Goal: Task Accomplishment & Management: Manage account settings

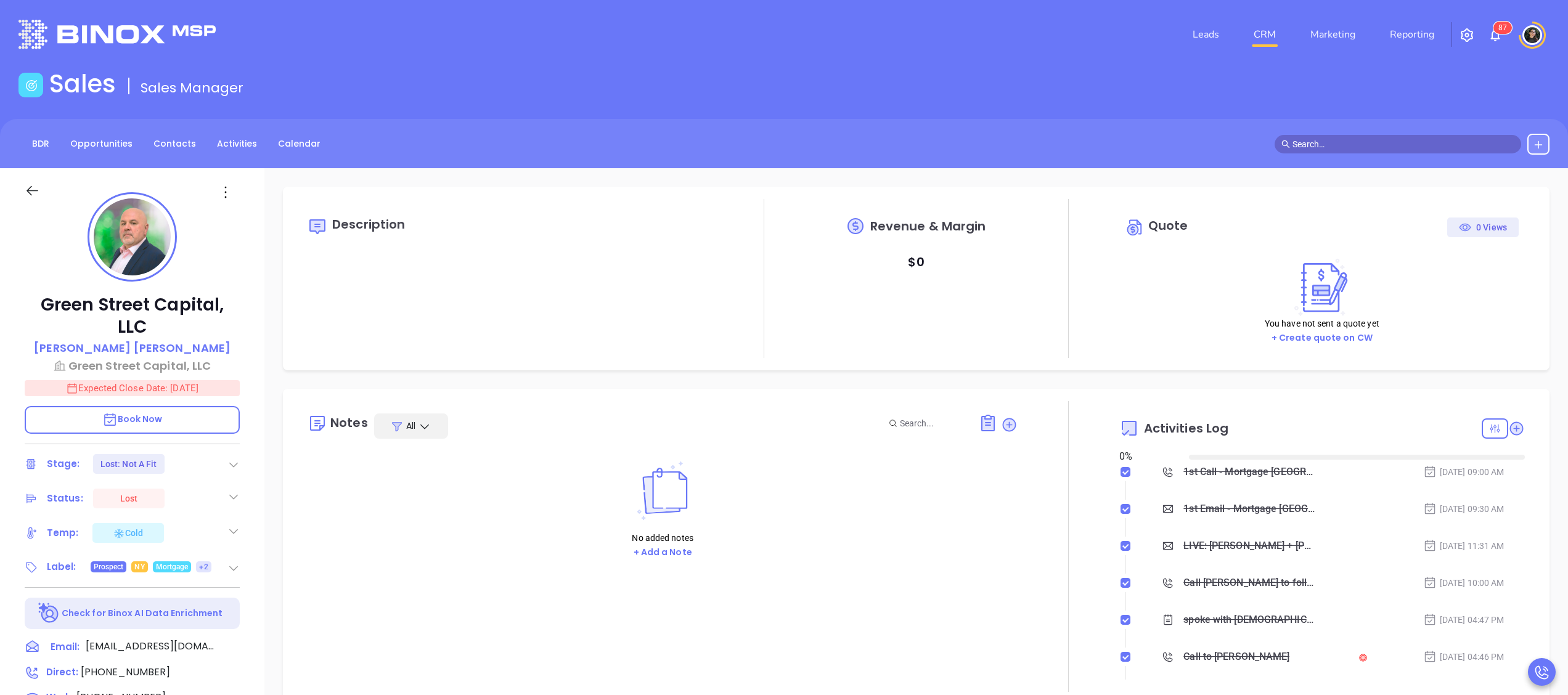
type input "[DATE]"
click at [1253, 38] on link "CRM" at bounding box center [1264, 34] width 32 height 25
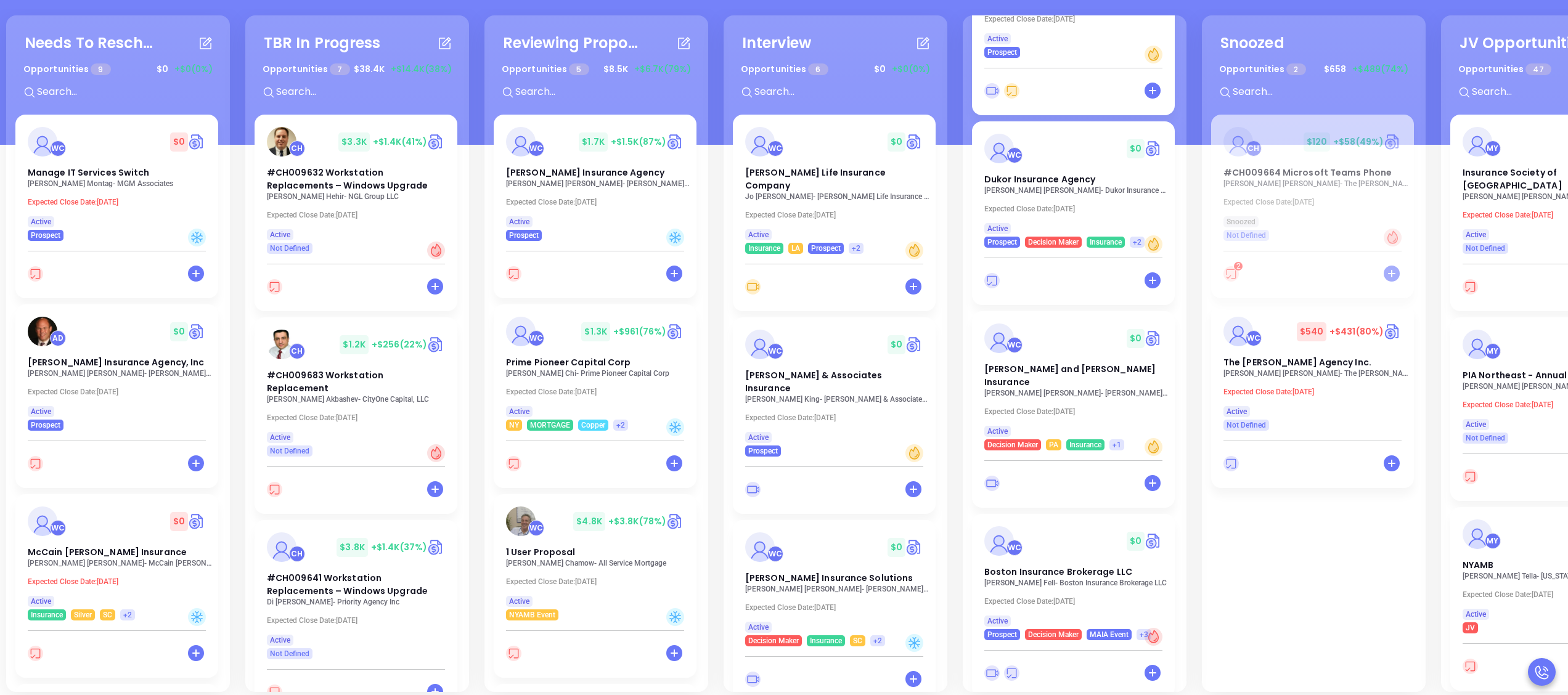
scroll to position [168, 0]
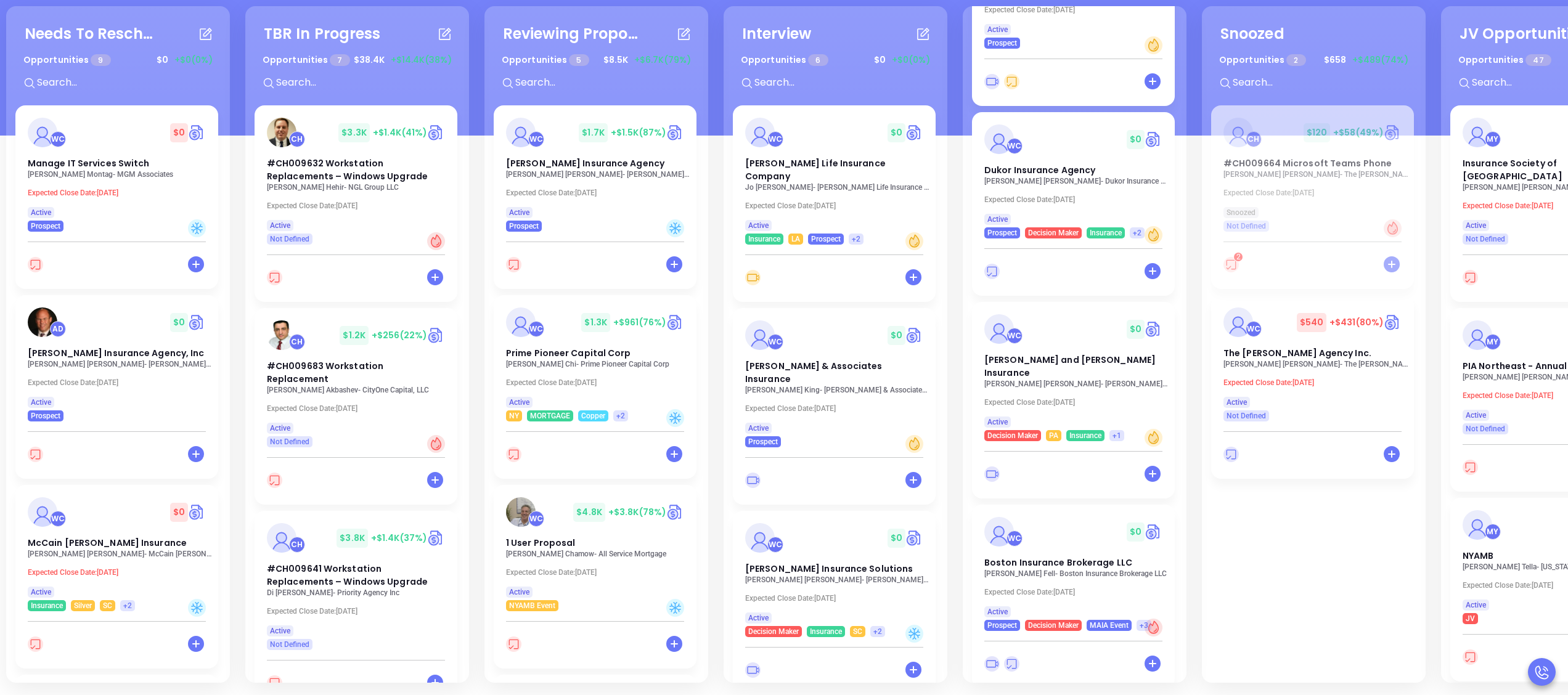
click at [1091, 194] on div "WC $ 0 Dukor Insurance Agency Abraham Sillah - Dukor Insurance Agency Expected …" at bounding box center [1074, 175] width 203 height 126
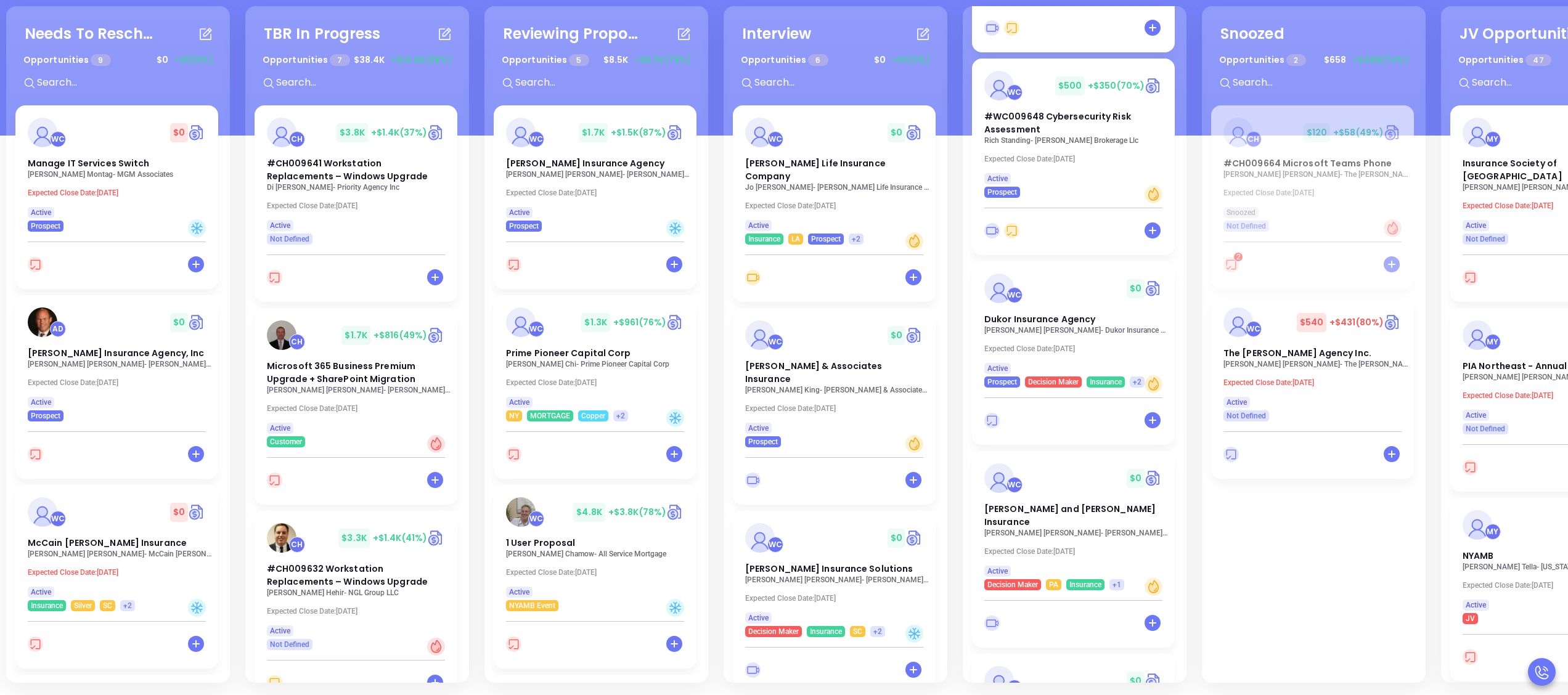
scroll to position [765, 0]
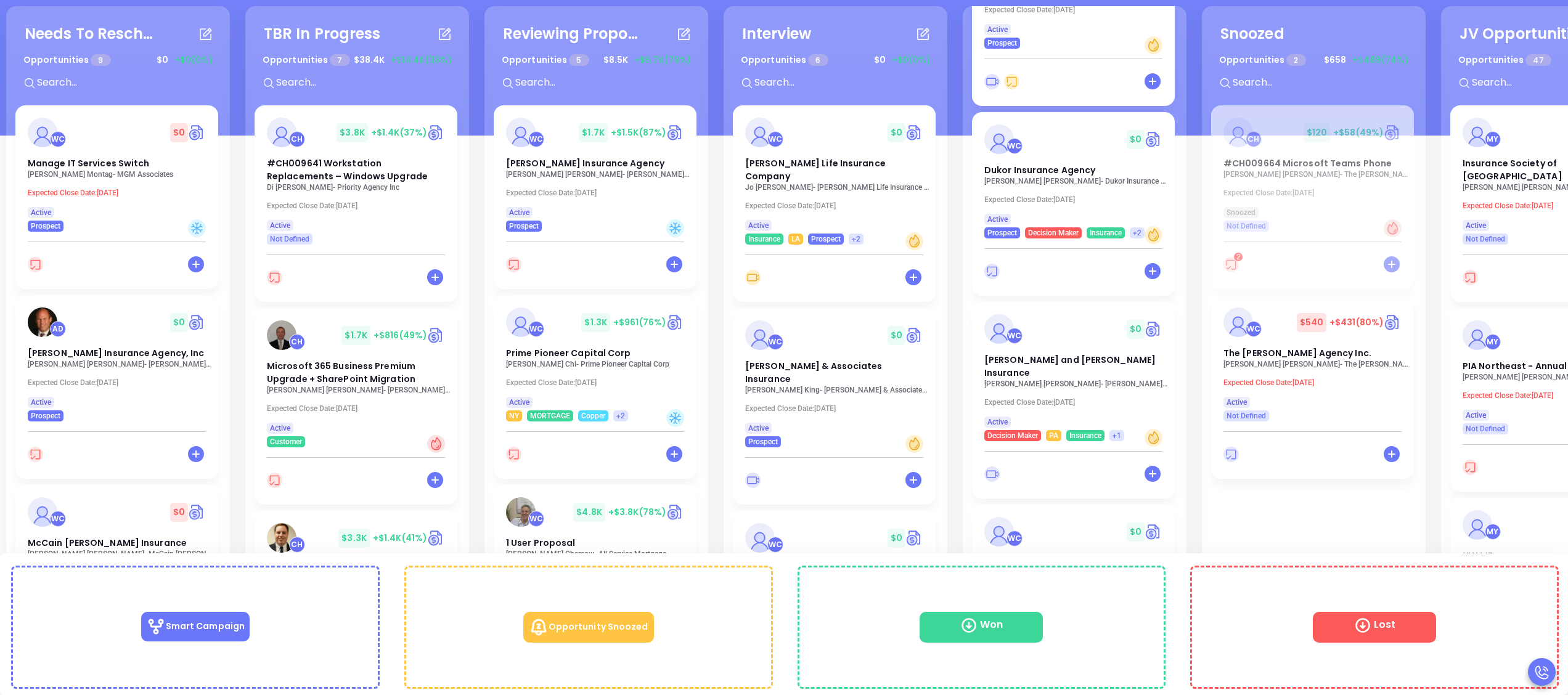
drag, startPoint x: 1058, startPoint y: 555, endPoint x: 943, endPoint y: 496, distance: 129.3
click at [943, 496] on div "Interview Opportunities 6 $ 0 +$0 (0%) + WC $ 0 Kilpatrick Life Insurance Compa…" at bounding box center [835, 345] width 223 height 677
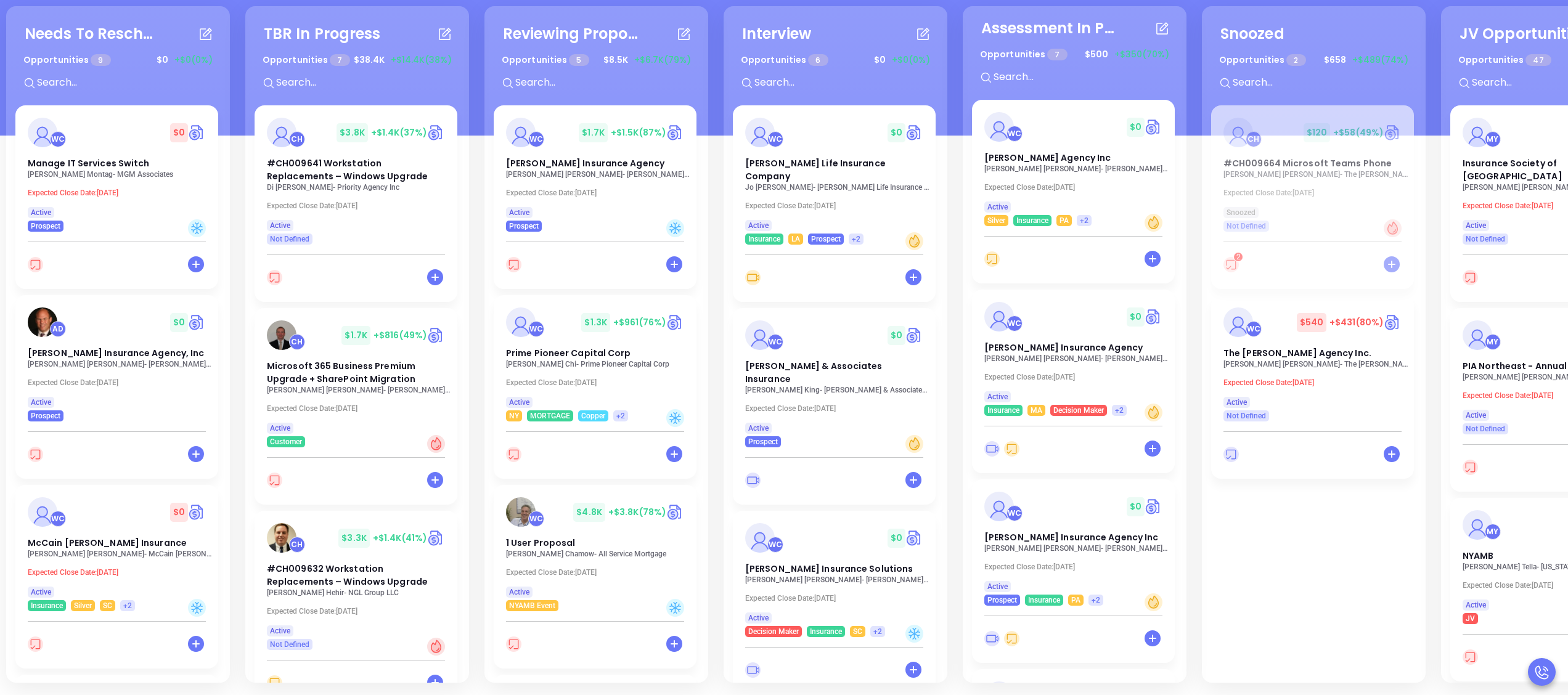
scroll to position [0, 0]
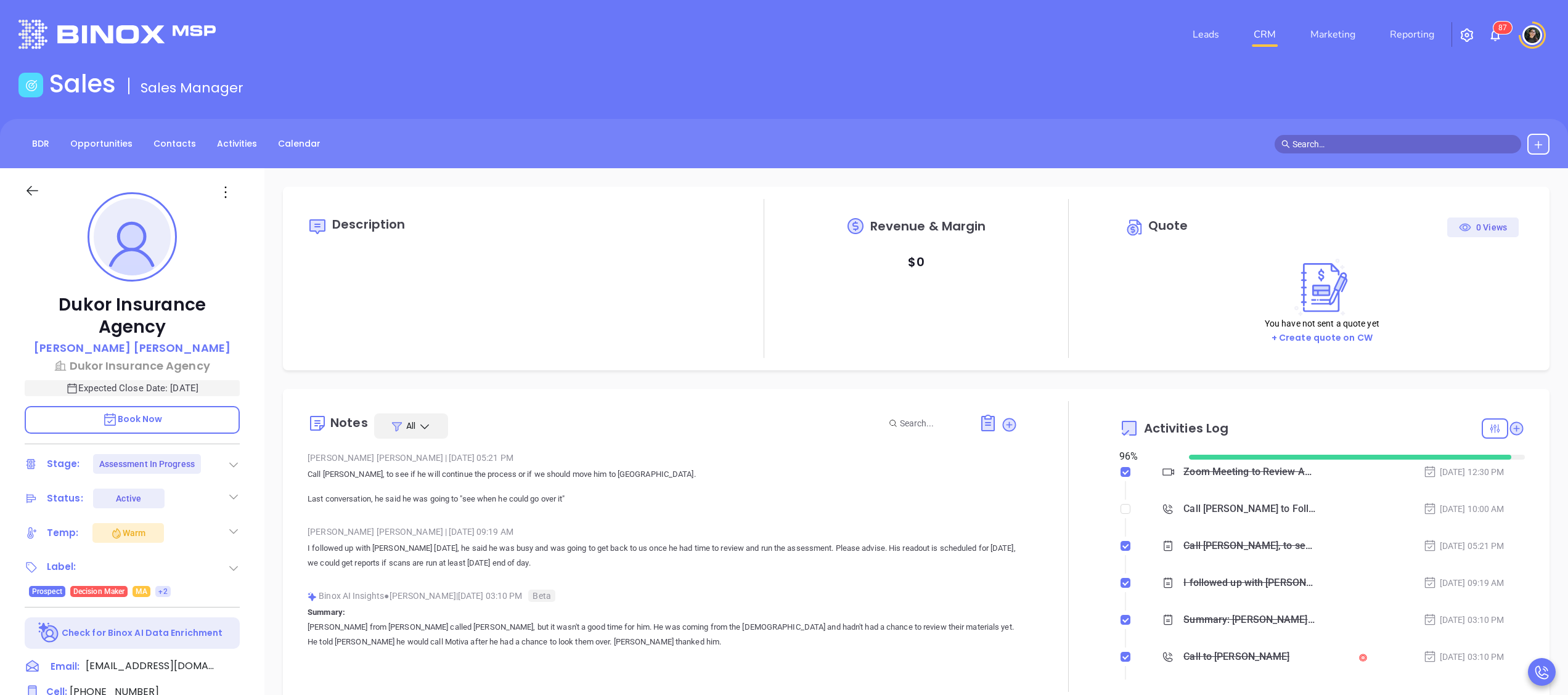
scroll to position [250, 0]
type input "Wendy Hernandez"
click at [1333, 124] on div "BDR Opportunities Contacts Activities Calendar" at bounding box center [784, 144] width 1568 height 49
click at [1334, 99] on div "Sales Sales Manager" at bounding box center [784, 86] width 1546 height 35
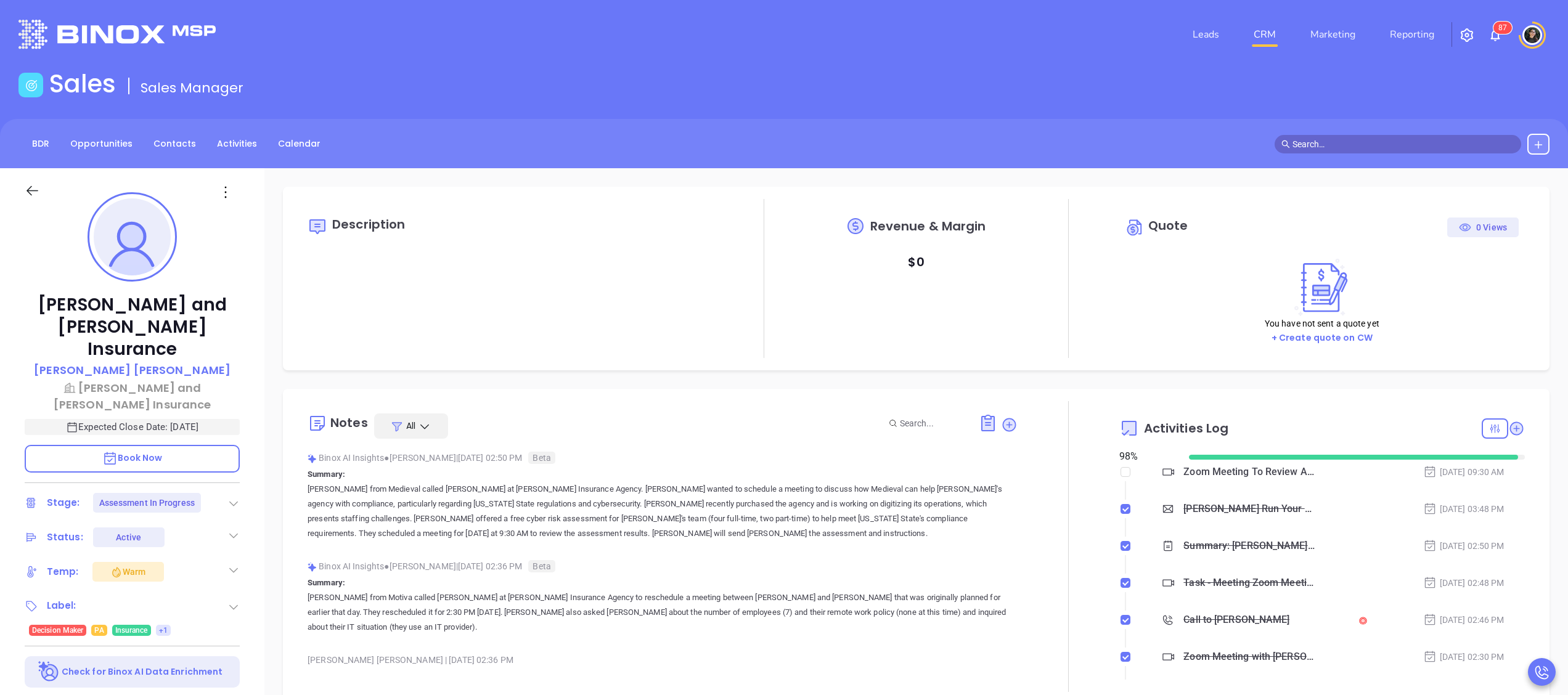
type input "Wendy Hernandez"
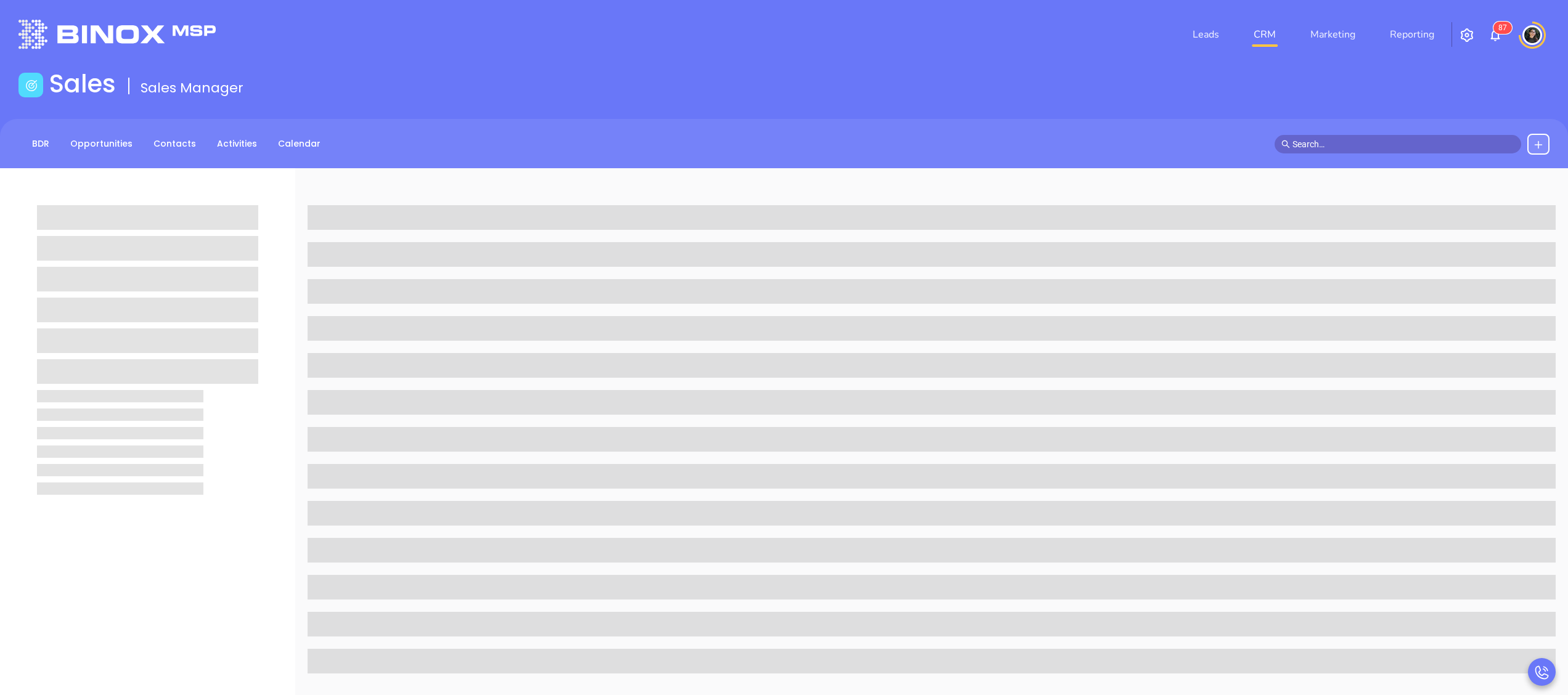
click at [1253, 38] on link "CRM" at bounding box center [1264, 34] width 32 height 25
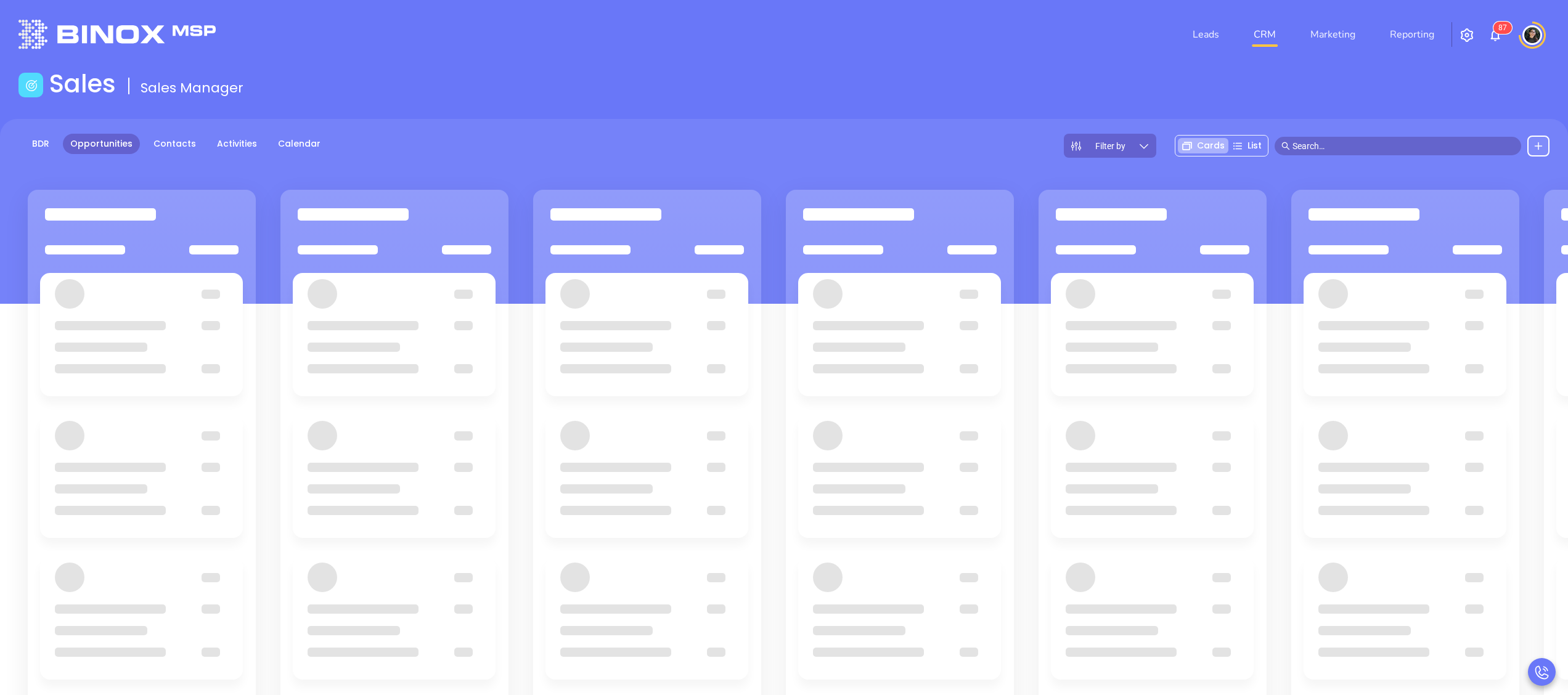
click at [948, 89] on div "Sales Sales Manager" at bounding box center [784, 86] width 1546 height 35
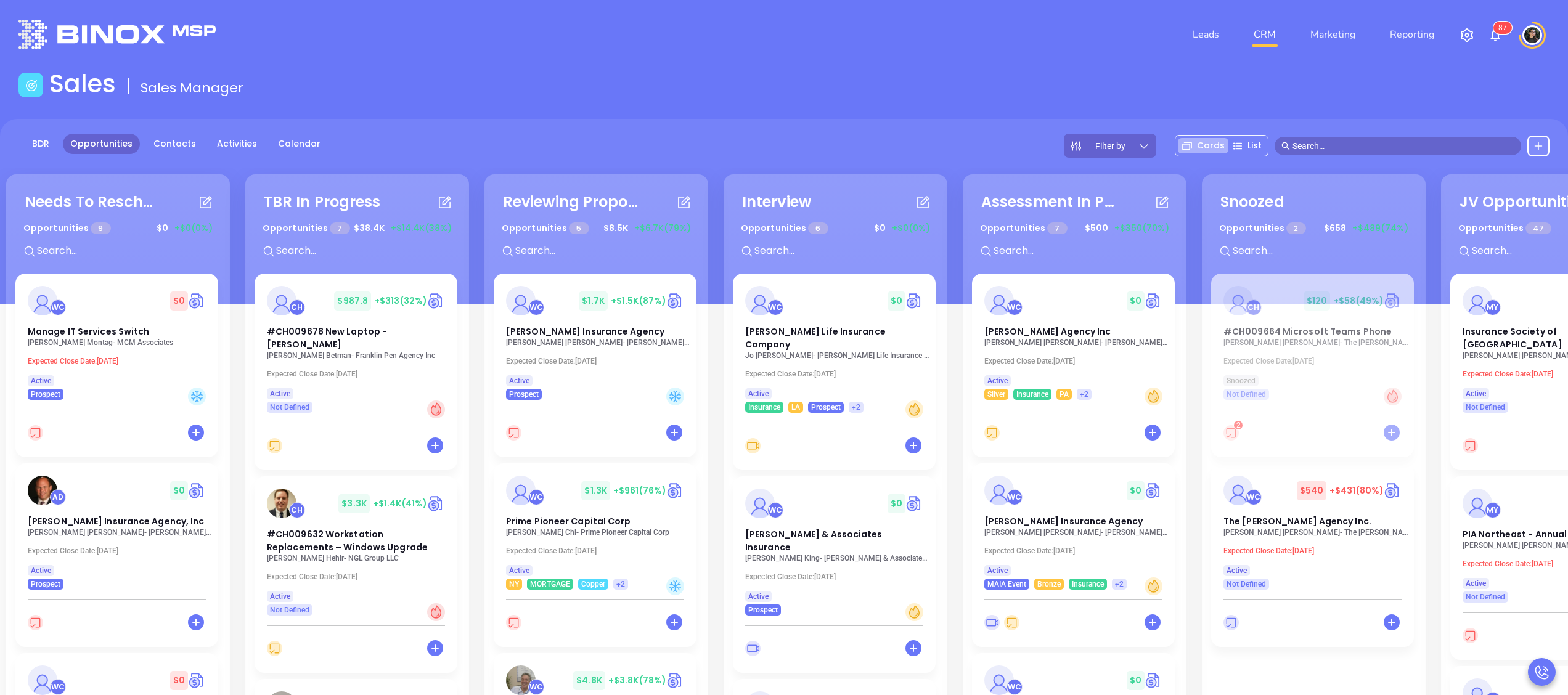
scroll to position [603, 0]
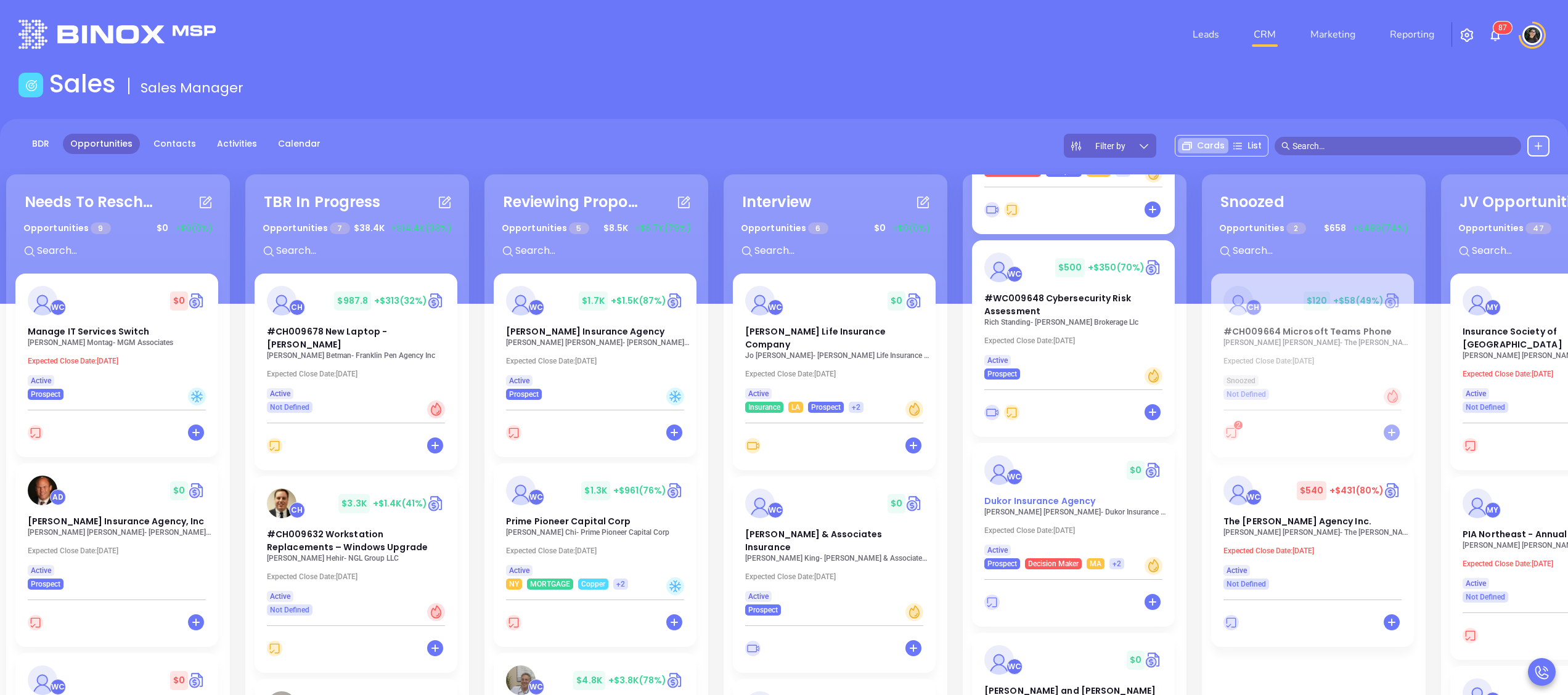
click at [1024, 503] on span "Dukor Insurance Agency" at bounding box center [1039, 500] width 111 height 12
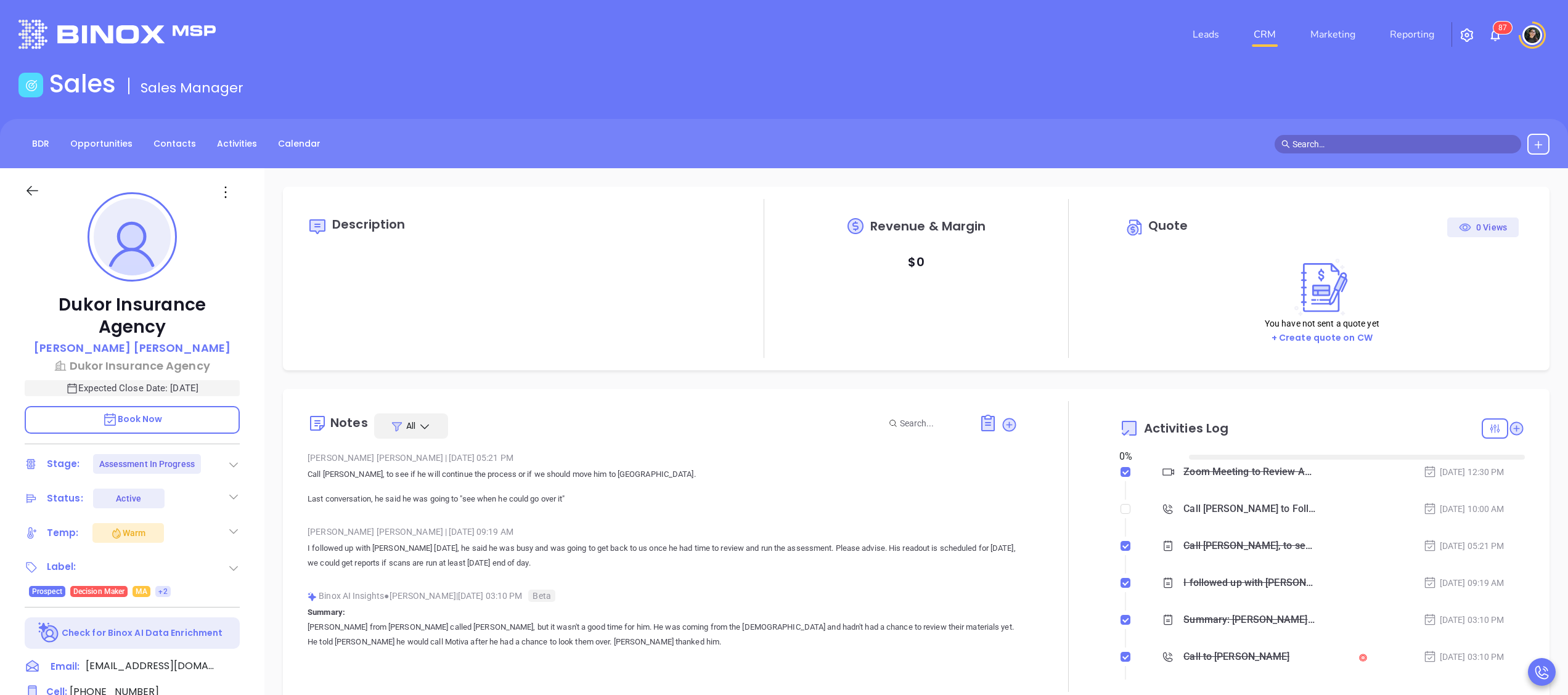
type input "[DATE]"
type input "[PERSON_NAME]"
